Goal: Register for event/course

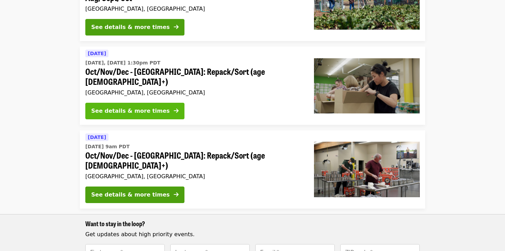
scroll to position [167, 0]
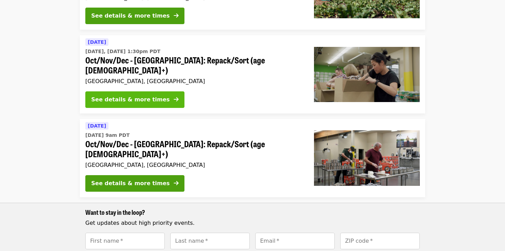
click at [151, 96] on div "See details & more times" at bounding box center [130, 100] width 78 height 8
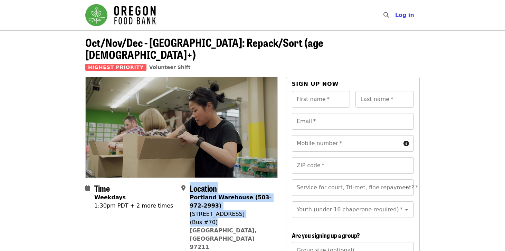
drag, startPoint x: 188, startPoint y: 202, endPoint x: 255, endPoint y: 212, distance: 68.1
click at [256, 212] on div "Location Portland Warehouse (503-972-2993) 7900 NE 33rd Dr (Bus #70) Portland, …" at bounding box center [226, 222] width 90 height 76
click at [213, 219] on div "(Bus #70)" at bounding box center [231, 223] width 82 height 8
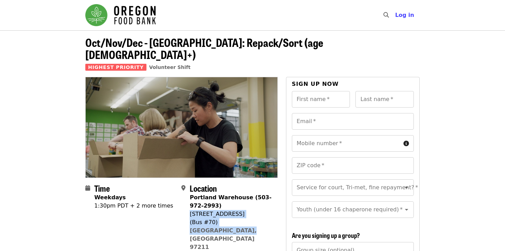
drag, startPoint x: 190, startPoint y: 203, endPoint x: 248, endPoint y: 220, distance: 60.0
click at [248, 220] on div "Portland Warehouse (503-972-2993) 7900 NE 33rd Dr (Bus #70) Portland, OR 97211 …" at bounding box center [231, 227] width 82 height 66
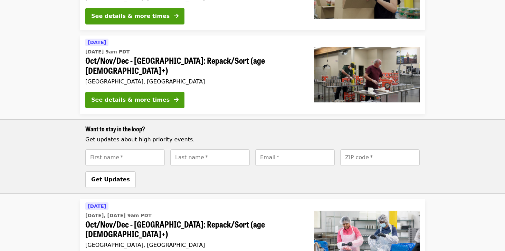
scroll to position [347, 0]
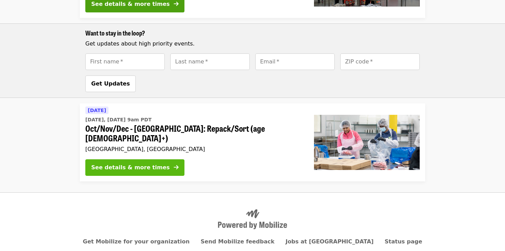
click at [156, 160] on button "See details & more times" at bounding box center [134, 168] width 99 height 17
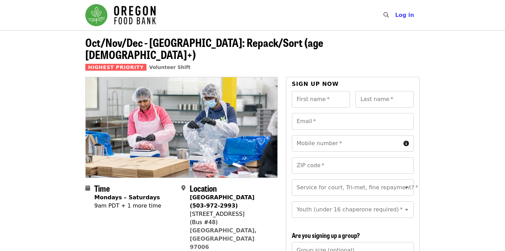
scroll to position [36, 0]
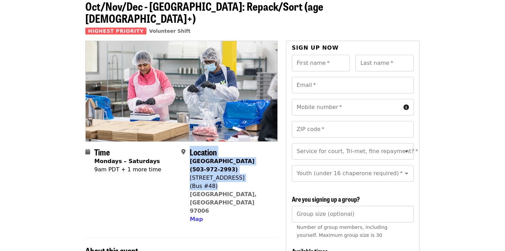
drag, startPoint x: 189, startPoint y: 153, endPoint x: 257, endPoint y: 175, distance: 71.4
click at [257, 175] on div "Location Beaverton Warehouse (503-972-2993) 1870 NW 173rd Ave (Bus #48) Beavert…" at bounding box center [226, 185] width 90 height 76
click at [219, 182] on div "(Bus #48)" at bounding box center [231, 186] width 82 height 8
drag, startPoint x: 191, startPoint y: 150, endPoint x: 254, endPoint y: 180, distance: 70.0
click at [255, 180] on div "Beaverton Warehouse (503-972-2993) 1870 NW 173rd Ave (Bus #48) Beaverton, OR 97…" at bounding box center [231, 190] width 82 height 66
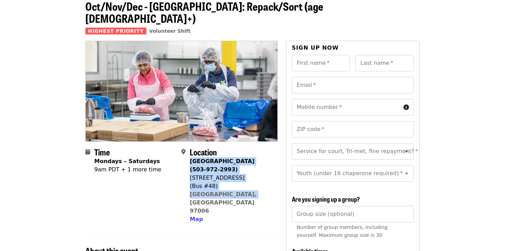
copy span "Beaverton Warehouse (503-972-2993) 1870 NW 173rd Ave (Bus #48) Beaverton, OR 97…"
click at [193, 216] on span "Map" at bounding box center [196, 219] width 13 height 7
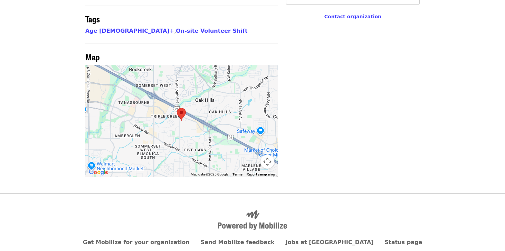
scroll to position [571, 0]
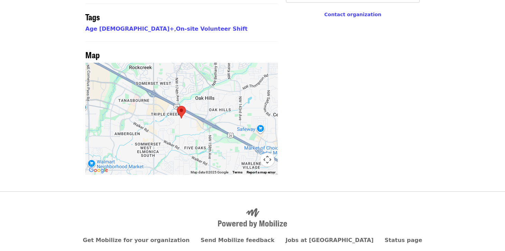
click at [214, 87] on div at bounding box center [181, 119] width 192 height 112
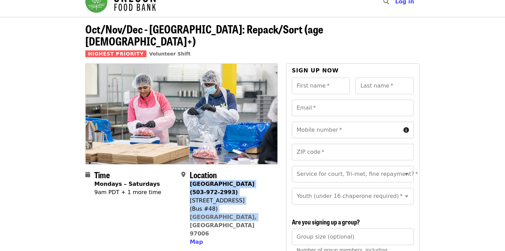
scroll to position [11, 0]
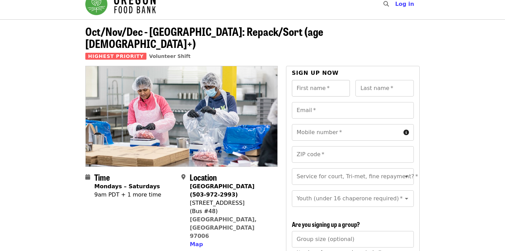
click at [335, 80] on input "First name   *" at bounding box center [321, 88] width 58 height 17
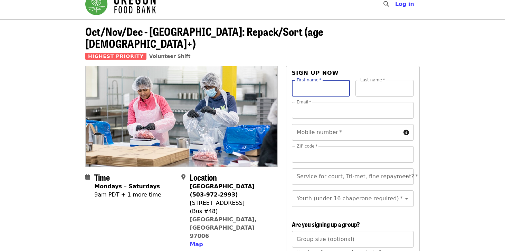
type input "******"
type input "**"
type input "**********"
type input "*****"
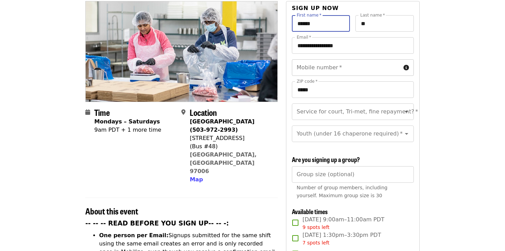
scroll to position [68, 0]
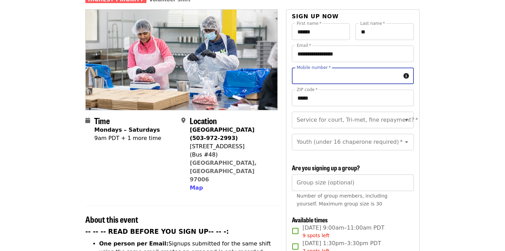
click at [360, 68] on input "Mobile number   *" at bounding box center [346, 76] width 109 height 17
type input "**********"
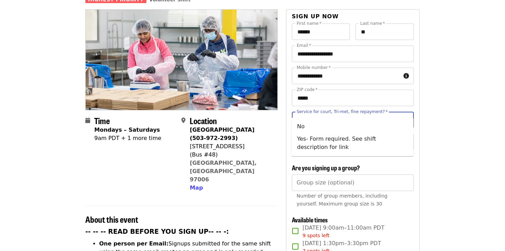
click at [363, 114] on input "Service for court, Tri-met, fine repayment?   *" at bounding box center [344, 120] width 94 height 13
click at [341, 127] on li "No" at bounding box center [353, 127] width 122 height 12
type input "**"
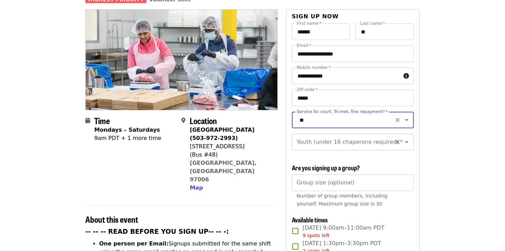
click at [348, 136] on input "Youth (under 16 chaperone required)   *" at bounding box center [344, 142] width 94 height 13
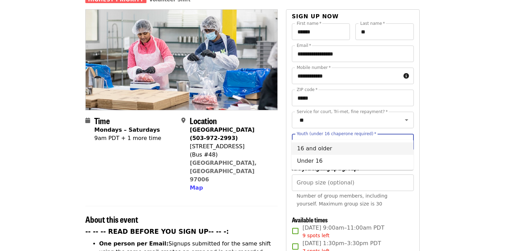
click at [326, 150] on li "16 and older" at bounding box center [353, 149] width 122 height 12
type input "**********"
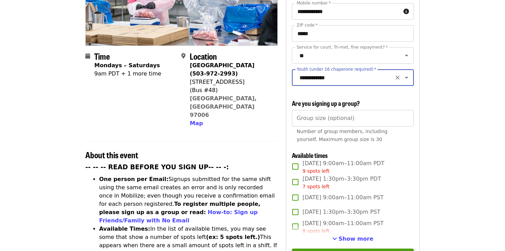
scroll to position [147, 0]
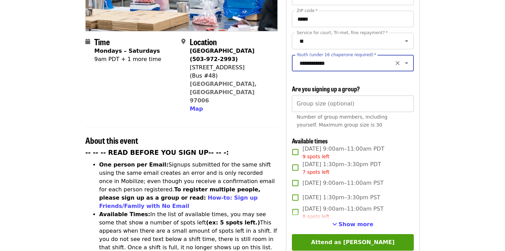
click at [348, 96] on input "Group size (optional)" at bounding box center [353, 104] width 122 height 17
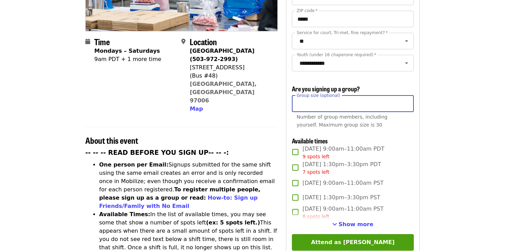
type input "*"
click at [407, 96] on input "*" at bounding box center [353, 104] width 122 height 17
click at [385, 121] on div "**********" at bounding box center [353, 141] width 122 height 394
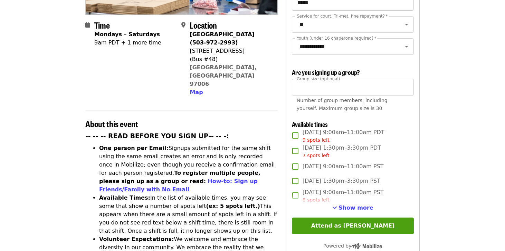
scroll to position [188, 0]
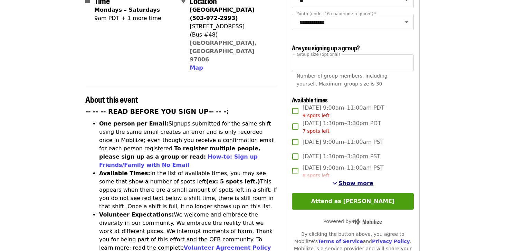
click at [357, 180] on span "Show more" at bounding box center [355, 183] width 35 height 7
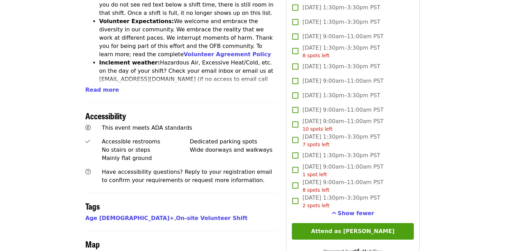
scroll to position [409, 0]
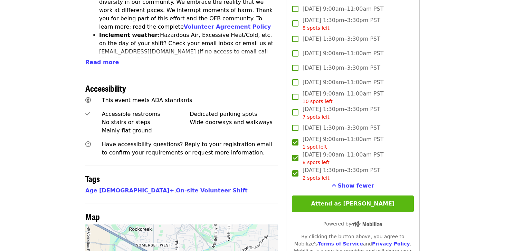
click at [356, 196] on button "Attend as [PERSON_NAME]" at bounding box center [353, 204] width 122 height 17
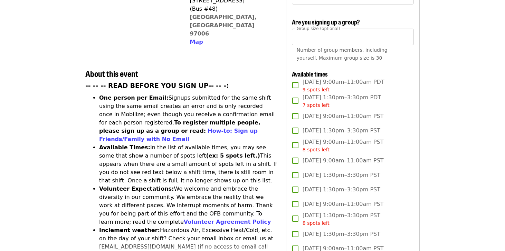
scroll to position [0, 0]
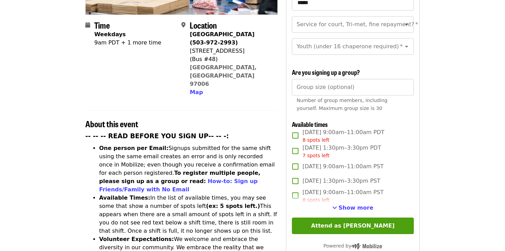
scroll to position [153, 0]
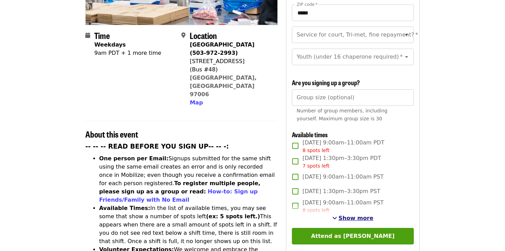
click at [357, 215] on span "Show more" at bounding box center [355, 218] width 35 height 7
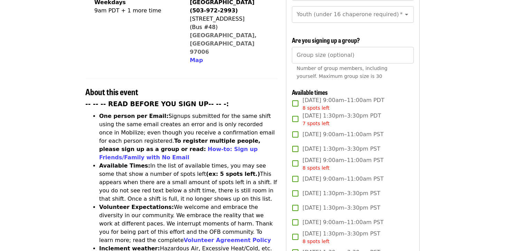
scroll to position [0, 0]
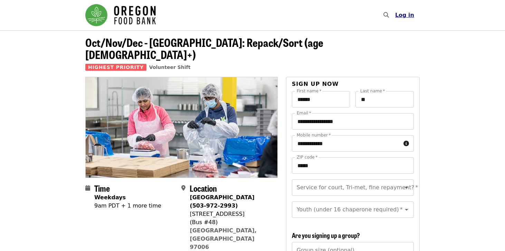
click at [402, 16] on span "Log in" at bounding box center [404, 15] width 19 height 7
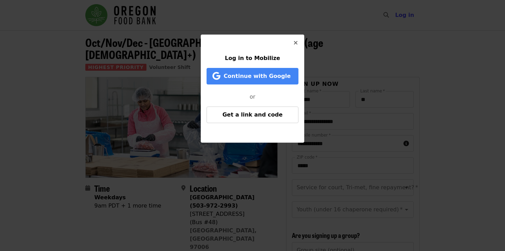
click at [296, 44] on icon "times icon" at bounding box center [296, 43] width 4 height 7
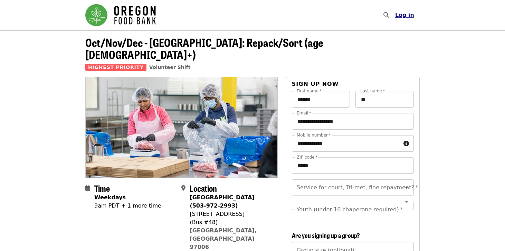
click at [406, 14] on span "Log in" at bounding box center [404, 15] width 19 height 7
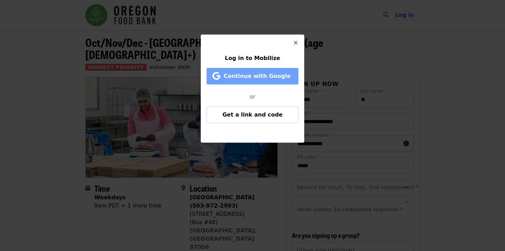
click at [282, 76] on span "Continue with Google" at bounding box center [256, 76] width 67 height 7
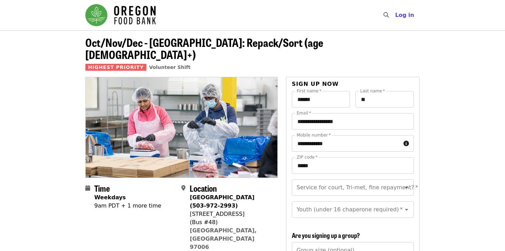
click at [389, 16] on icon "search icon" at bounding box center [386, 15] width 6 height 7
click at [424, 34] on header "Oct/Nov/Dec - Beaverton: Repack/Sort (age 10+) Highest Priority Volunteer Shift" at bounding box center [252, 53] width 505 height 47
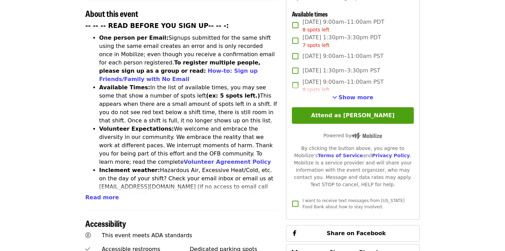
scroll to position [275, 0]
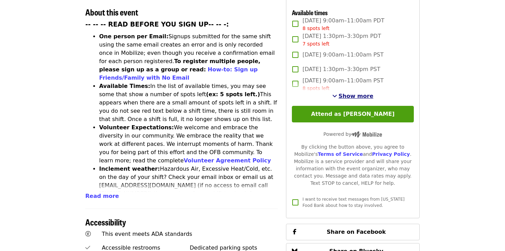
click at [350, 93] on span "Show more" at bounding box center [355, 96] width 35 height 7
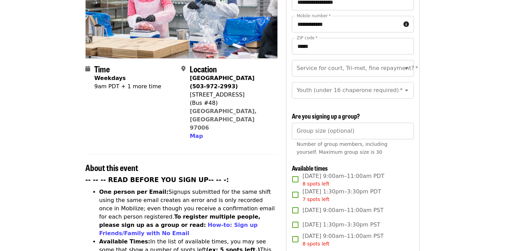
scroll to position [102, 0]
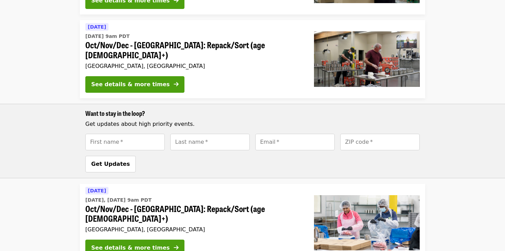
scroll to position [347, 0]
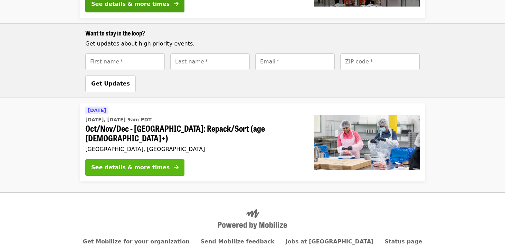
click at [174, 164] on span at bounding box center [176, 168] width 5 height 8
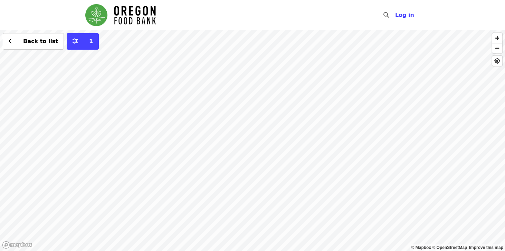
click at [285, 112] on div "Back to list 1" at bounding box center [252, 140] width 505 height 221
click at [30, 43] on span "Back to list" at bounding box center [40, 41] width 35 height 7
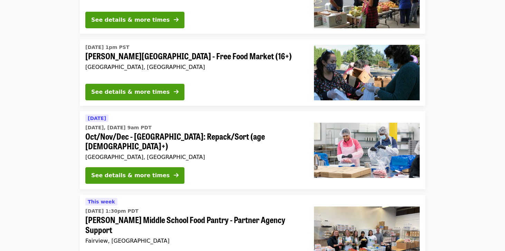
scroll to position [1114, 0]
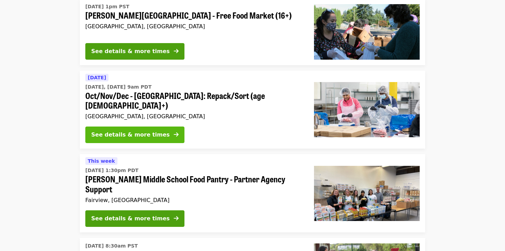
click at [142, 127] on button "See details & more times" at bounding box center [134, 135] width 99 height 17
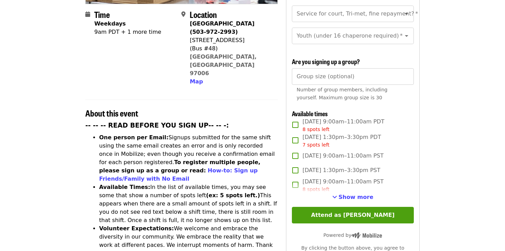
scroll to position [210, 0]
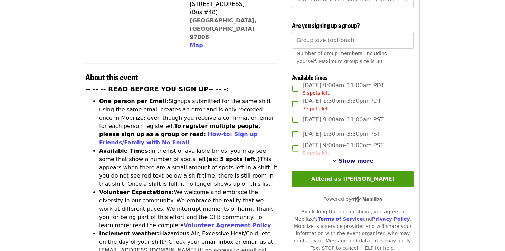
click at [357, 158] on span "Show more" at bounding box center [355, 161] width 35 height 7
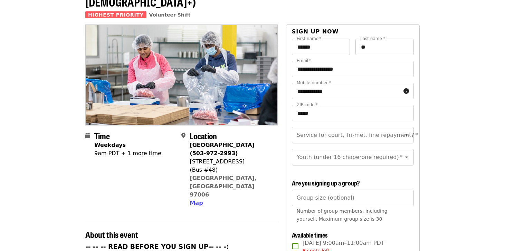
scroll to position [0, 0]
